Goal: Information Seeking & Learning: Stay updated

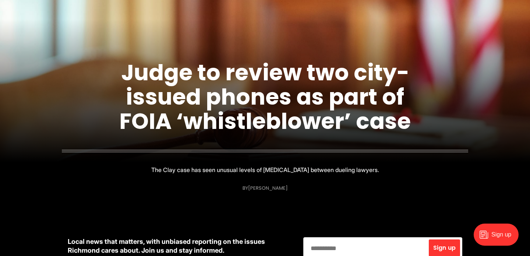
scroll to position [106, 0]
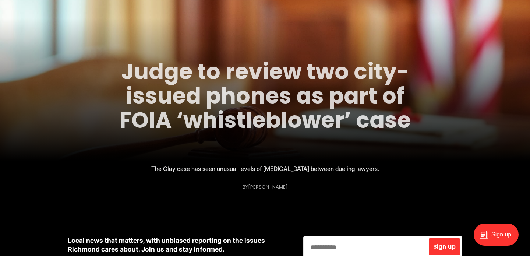
click at [221, 114] on link "Judge to review two city-issued phones as part of FOIA ‘whistleblower’ case" at bounding box center [265, 96] width 292 height 80
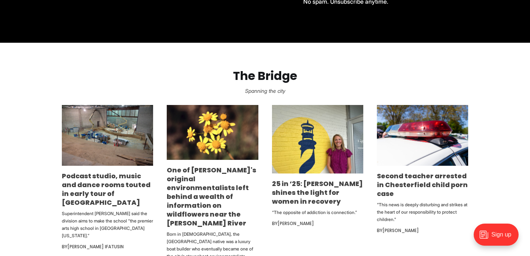
scroll to position [389, 0]
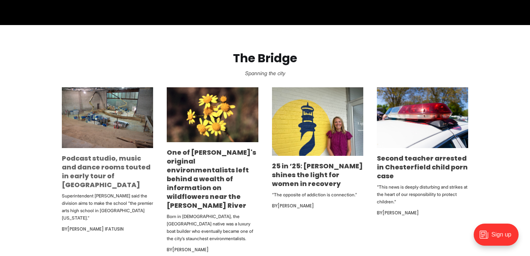
click at [96, 174] on link "Podcast studio, music and dance rooms touted in early tour of [GEOGRAPHIC_DATA]" at bounding box center [106, 172] width 89 height 36
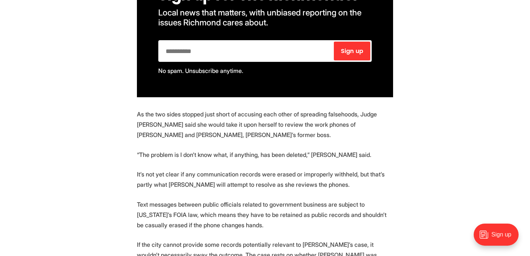
scroll to position [548, 0]
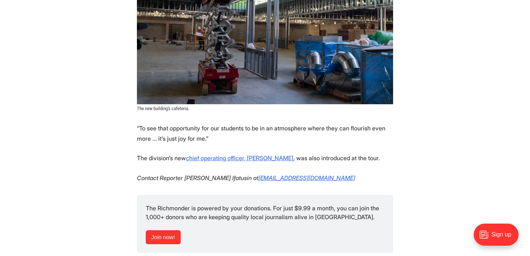
scroll to position [1537, 0]
